Goal: Task Accomplishment & Management: Complete application form

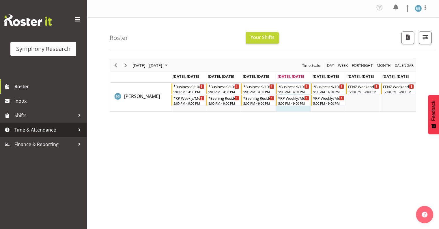
click at [37, 130] on span "Time & Attendance" at bounding box center [44, 129] width 61 height 9
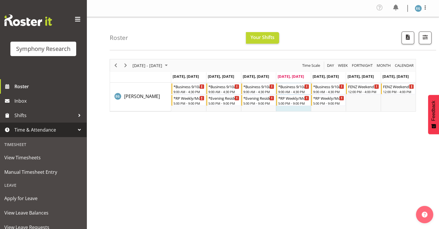
click at [38, 129] on span "Time & Attendance" at bounding box center [44, 129] width 61 height 9
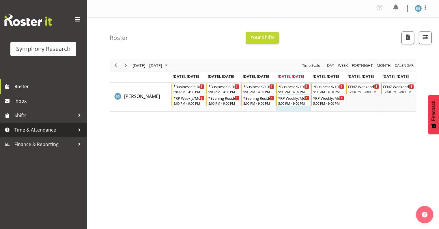
click at [42, 131] on span "Time & Attendance" at bounding box center [44, 129] width 61 height 9
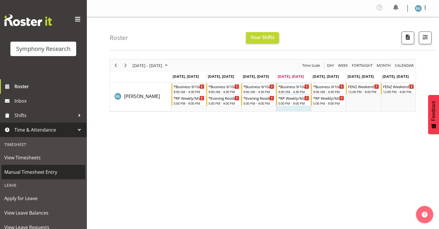
click at [38, 172] on span "Manual Timesheet Entry" at bounding box center [43, 172] width 78 height 9
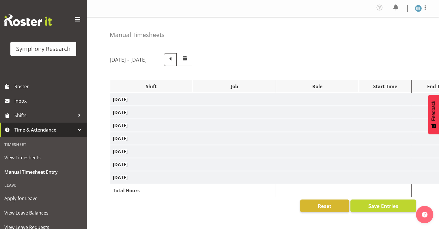
select select "26078"
select select "9636"
select select "26078"
select select "10549"
select select "26078"
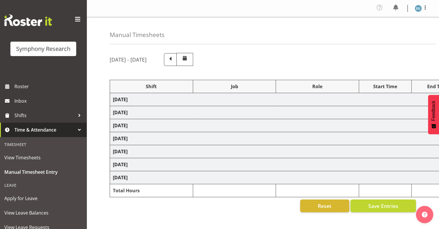
select select "10587"
select select "297"
select select "26078"
select select "10587"
select select "26078"
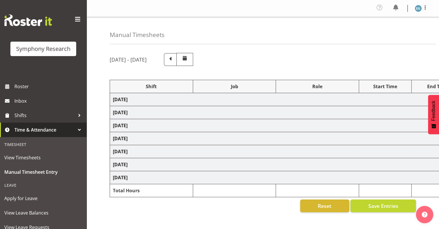
select select "9636"
select select "26078"
select select "10242"
select select "26078"
select select "10587"
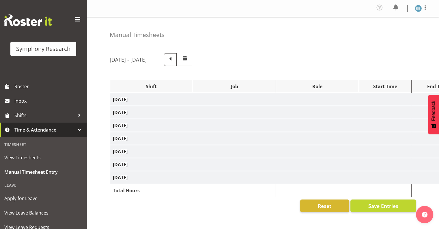
select select "26078"
select select "10587"
select select "48116"
select select "10242"
select select "26078"
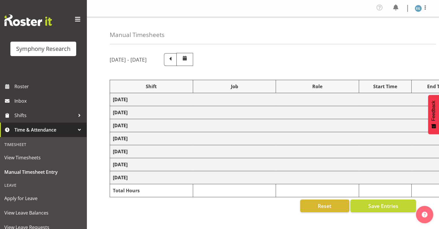
select select "10587"
select select "48116"
select select "10242"
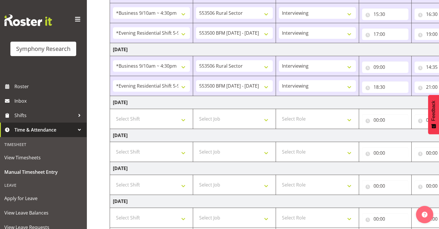
scroll to position [257, 0]
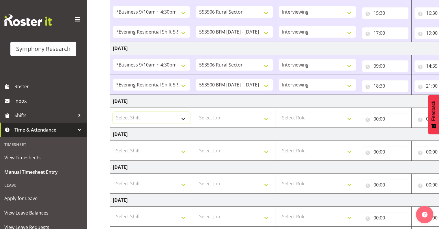
click at [183, 117] on select "Select Shift !!Weekend Residential (Roster IT Shift Label) *Business 9/10am ~ 4…" at bounding box center [151, 118] width 77 height 12
select select "26078"
click at [113, 112] on select "Select Shift !!Weekend Residential (Roster IT Shift Label) *Business 9/10am ~ 4…" at bounding box center [151, 118] width 77 height 12
click at [266, 117] on select "Select Job 550060 IF Admin 553492 World Poll Aus Wave 2 Main 2025 553493 World …" at bounding box center [234, 118] width 77 height 12
select select "10587"
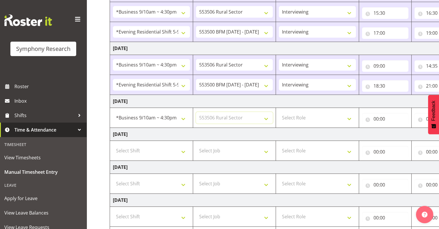
click at [196, 112] on select "Select Job 550060 IF Admin 553492 World Poll Aus Wave 2 Main 2025 553493 World …" at bounding box center [234, 118] width 77 height 12
click at [350, 117] on select "Select Role Interviewing Briefing" at bounding box center [317, 118] width 77 height 12
select select "47"
click at [279, 112] on select "Select Role Interviewing Briefing" at bounding box center [317, 118] width 77 height 12
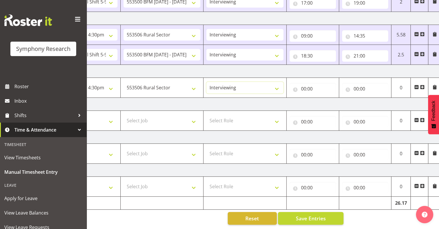
scroll to position [0, 75]
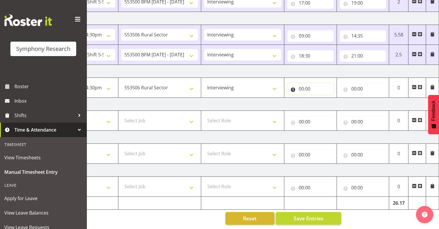
click at [303, 85] on input "00:00" at bounding box center [310, 89] width 47 height 12
click at [327, 99] on select "00 01 02 03 04 05 06 07 08 09 10 11 12 13 14 15 16 17 18 19 20 21 22 23" at bounding box center [326, 104] width 13 height 12
select select "9"
click at [320, 98] on select "00 01 02 03 04 05 06 07 08 09 10 11 12 13 14 15 16 17 18 19 20 21 22 23" at bounding box center [326, 104] width 13 height 12
type input "09:00"
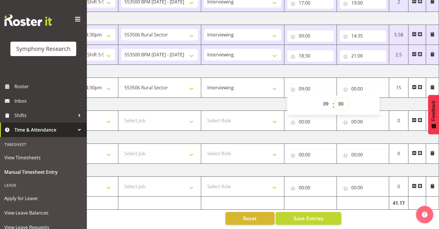
click at [341, 99] on select "00 01 02 03 04 05 06 07 08 09 10 11 12 13 14 15 16 17 18 19 20 21 22 23 24 25 2…" at bounding box center [341, 104] width 13 height 12
click at [353, 83] on input "00:00" at bounding box center [363, 89] width 47 height 12
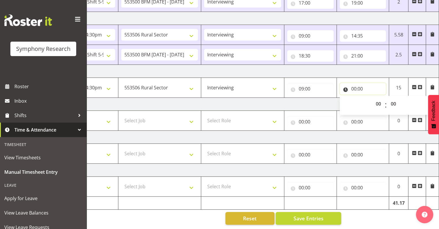
click at [355, 84] on input "00:00" at bounding box center [363, 89] width 47 height 12
click at [354, 85] on input "00:00" at bounding box center [363, 89] width 47 height 12
click at [378, 99] on select "00 01 02 03 04 05 06 07 08 09 10 11 12 13 14 15 16 17 18 19 20 21 22 23" at bounding box center [379, 104] width 13 height 12
select select "14"
click at [373, 98] on select "00 01 02 03 04 05 06 07 08 09 10 11 12 13 14 15 16 17 18 19 20 21 22 23" at bounding box center [379, 104] width 13 height 12
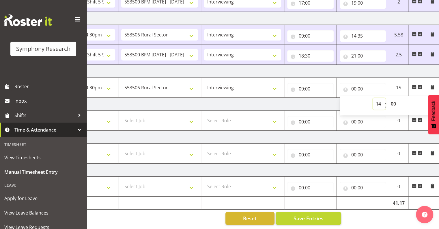
type input "14:00"
click at [393, 99] on select "00 01 02 03 04 05 06 07 08 09 10 11 12 13 14 15 16 17 18 19 20 21 22 23 24 25 2…" at bounding box center [394, 104] width 13 height 12
select select "30"
click at [388, 98] on select "00 01 02 03 04 05 06 07 08 09 10 11 12 13 14 15 16 17 18 19 20 21 22 23 24 25 2…" at bounding box center [394, 104] width 13 height 12
type input "14:30"
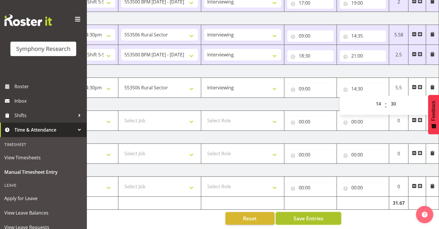
click at [312, 214] on span "Save Entries" at bounding box center [308, 218] width 30 height 8
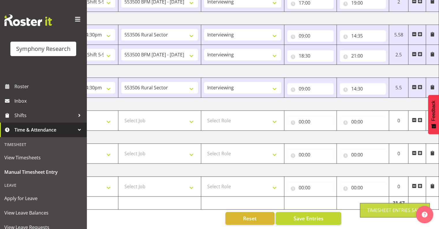
drag, startPoint x: 420, startPoint y: 83, endPoint x: 422, endPoint y: 88, distance: 5.4
click at [420, 85] on span at bounding box center [420, 87] width 5 height 5
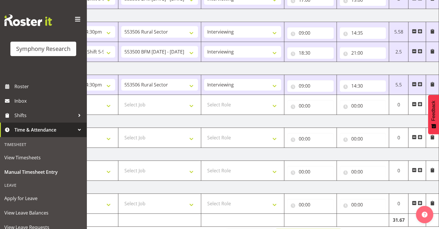
drag, startPoint x: 340, startPoint y: 227, endPoint x: 351, endPoint y: 215, distance: 16.8
click at [351, 215] on div "September 1st - September 7th 2025 Shift Job Role Start Time End Time Total Mon…" at bounding box center [200, 2] width 330 height 487
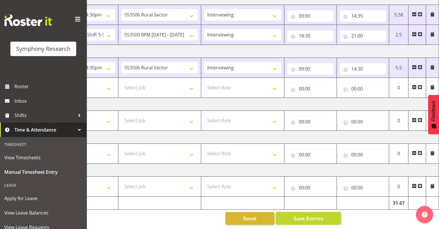
scroll to position [0, 0]
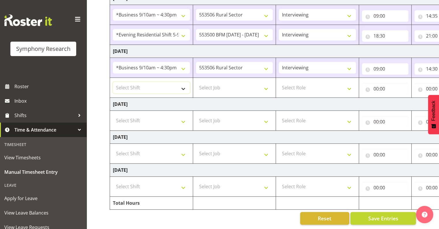
click at [183, 84] on select "Select Shift !!Weekend Residential (Roster IT Shift Label) *Business 9/10am ~ 4…" at bounding box center [151, 88] width 77 height 12
select select "48116"
click at [113, 82] on select "Select Shift !!Weekend Residential (Roster IT Shift Label) *Business 9/10am ~ 4…" at bounding box center [151, 88] width 77 height 12
click at [266, 84] on select "Select Job 550060 IF Admin 553492 World Poll Aus Wave 2 Main 2025 553493 World …" at bounding box center [234, 88] width 77 height 12
select select "10242"
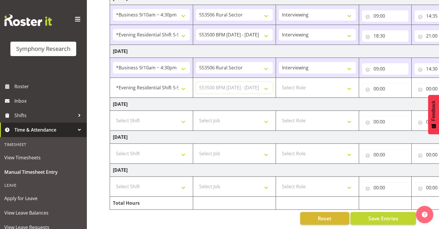
click at [196, 82] on select "Select Job 550060 IF Admin 553492 World Poll Aus Wave 2 Main 2025 553493 World …" at bounding box center [234, 88] width 77 height 12
click at [350, 84] on select "Select Role Interviewing Briefing" at bounding box center [317, 88] width 77 height 12
select select "47"
click at [279, 82] on select "Select Role Interviewing Briefing" at bounding box center [317, 88] width 77 height 12
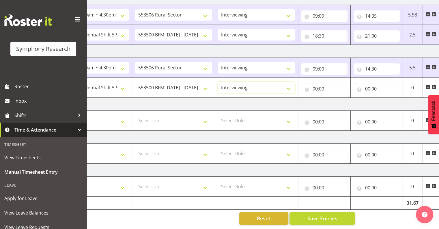
scroll to position [0, 75]
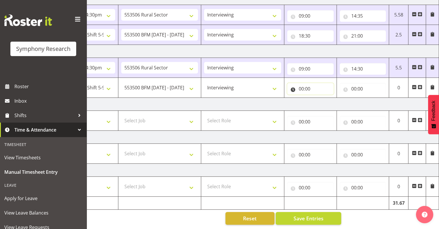
click at [307, 84] on input "00:00" at bounding box center [310, 89] width 47 height 12
click at [325, 100] on select "00 01 02 03 04 05 06 07 08 09 10 11 12 13 14 15 16 17 18 19 20 21 22 23" at bounding box center [326, 104] width 13 height 12
select select "15"
click at [320, 98] on select "00 01 02 03 04 05 06 07 08 09 10 11 12 13 14 15 16 17 18 19 20 21 22 23" at bounding box center [326, 104] width 13 height 12
type input "15:00"
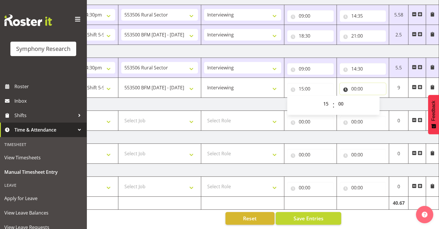
click at [361, 83] on input "00:00" at bounding box center [363, 89] width 47 height 12
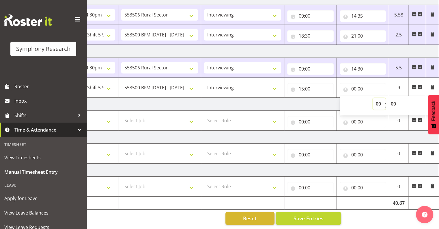
click at [377, 100] on select "00 01 02 03 04 05 06 07 08 09 10 11 12 13 14 15 16 17 18 19 20 21 22 23" at bounding box center [379, 104] width 13 height 12
select select "21"
click at [373, 98] on select "00 01 02 03 04 05 06 07 08 09 10 11 12 13 14 15 16 17 18 19 20 21 22 23" at bounding box center [379, 104] width 13 height 12
type input "21:00"
click at [393, 99] on select "00 01 02 03 04 05 06 07 08 09 10 11 12 13 14 15 16 17 18 19 20 21 22 23 24 25 2…" at bounding box center [394, 104] width 13 height 12
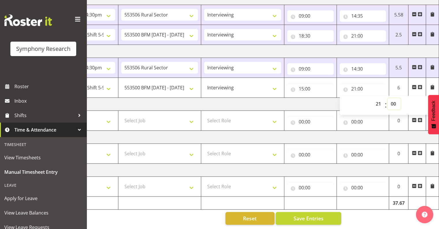
select select "10"
click at [388, 98] on select "00 01 02 03 04 05 06 07 08 09 10 11 12 13 14 15 16 17 18 19 20 21 22 23 24 25 2…" at bounding box center [394, 104] width 13 height 12
type input "21:10"
click at [306, 214] on span "Save Entries" at bounding box center [308, 218] width 30 height 8
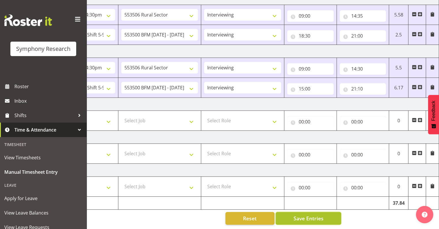
click at [313, 215] on span "Save Entries" at bounding box center [308, 218] width 30 height 8
click at [310, 214] on span "Save Entries" at bounding box center [308, 218] width 30 height 8
